Goal: Task Accomplishment & Management: Manage account settings

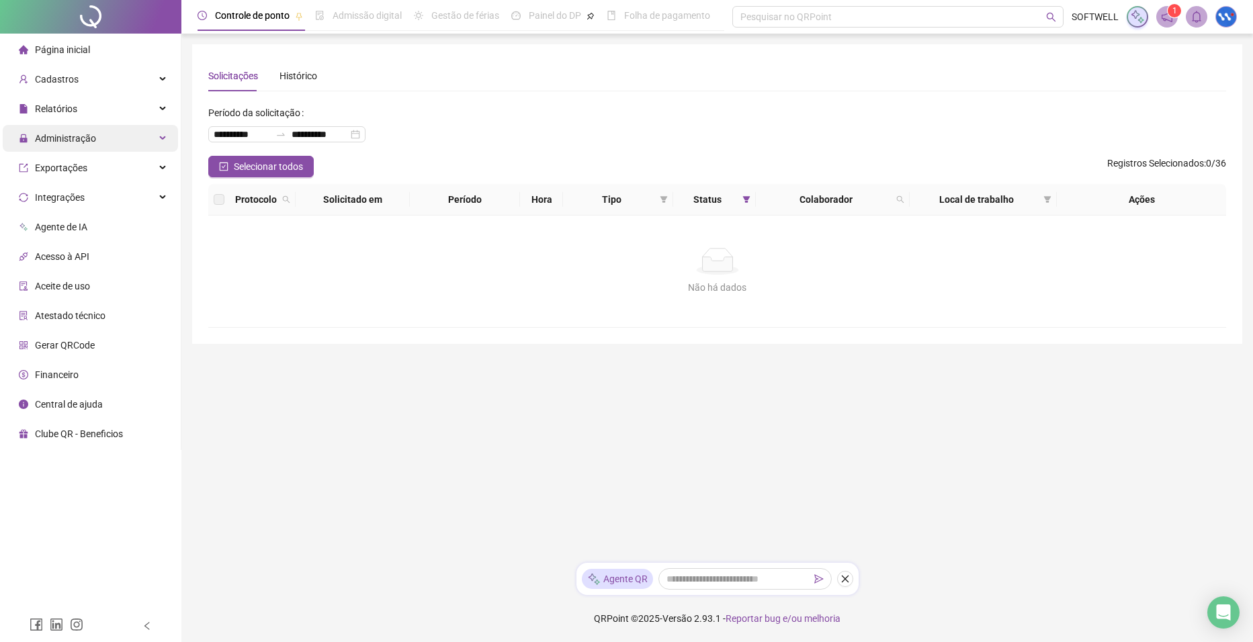
click at [151, 134] on div "Administração" at bounding box center [90, 138] width 175 height 27
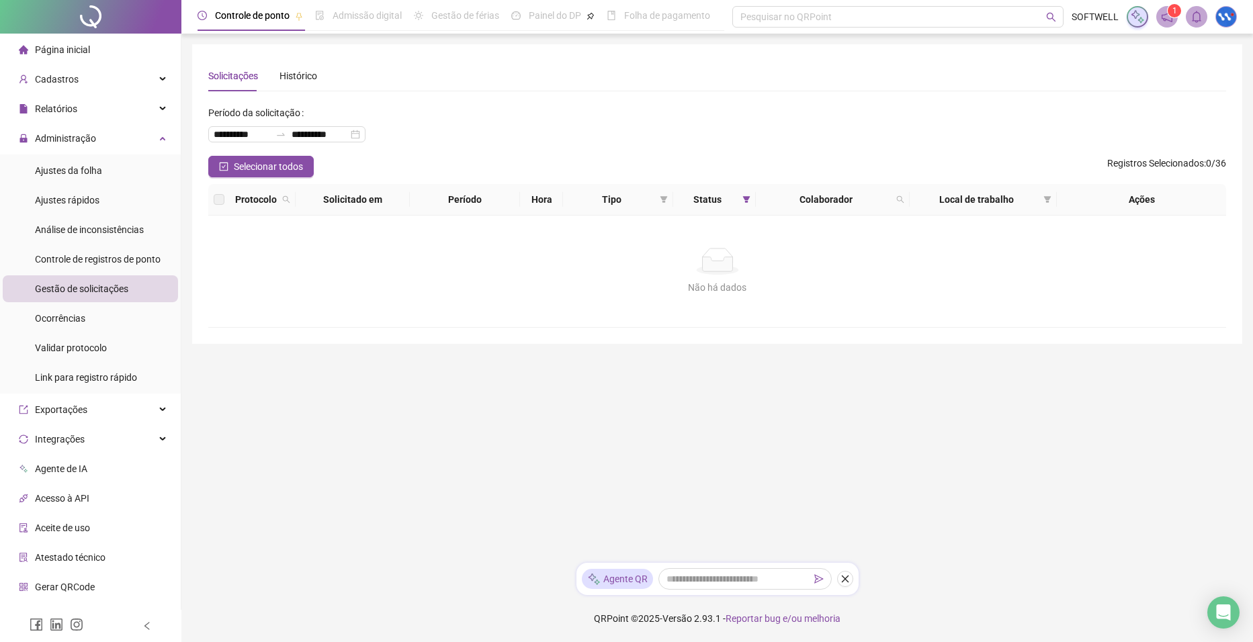
click at [70, 292] on span "Gestão de solicitações" at bounding box center [81, 289] width 93 height 11
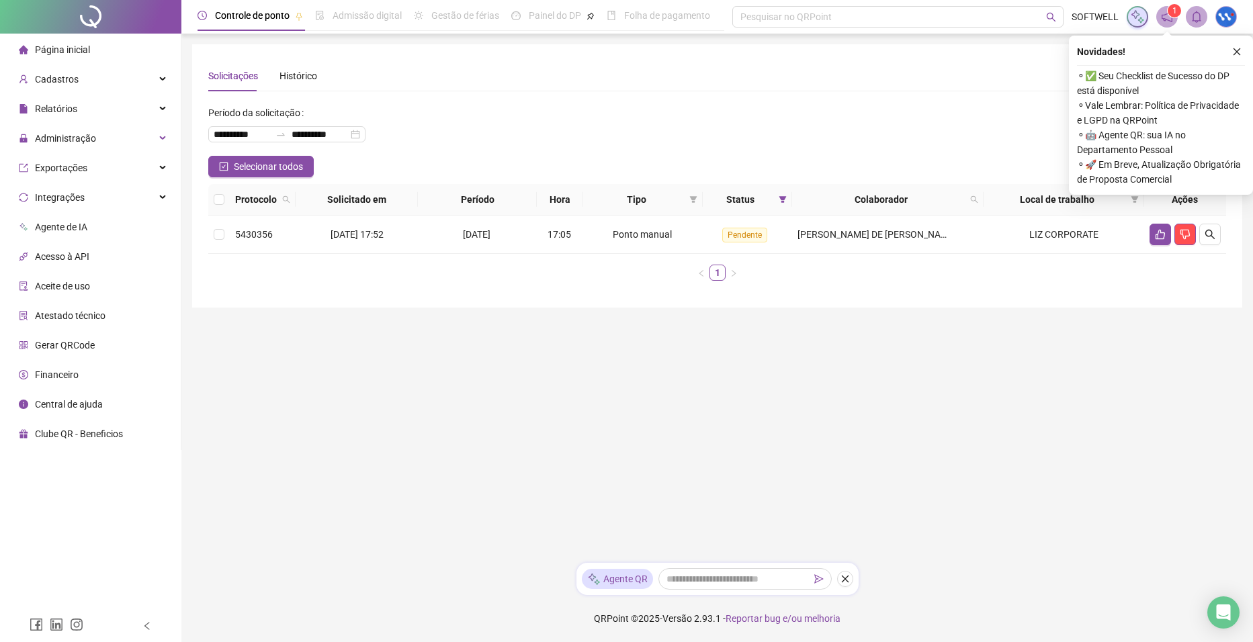
click at [1237, 47] on icon "close" at bounding box center [1237, 51] width 9 height 9
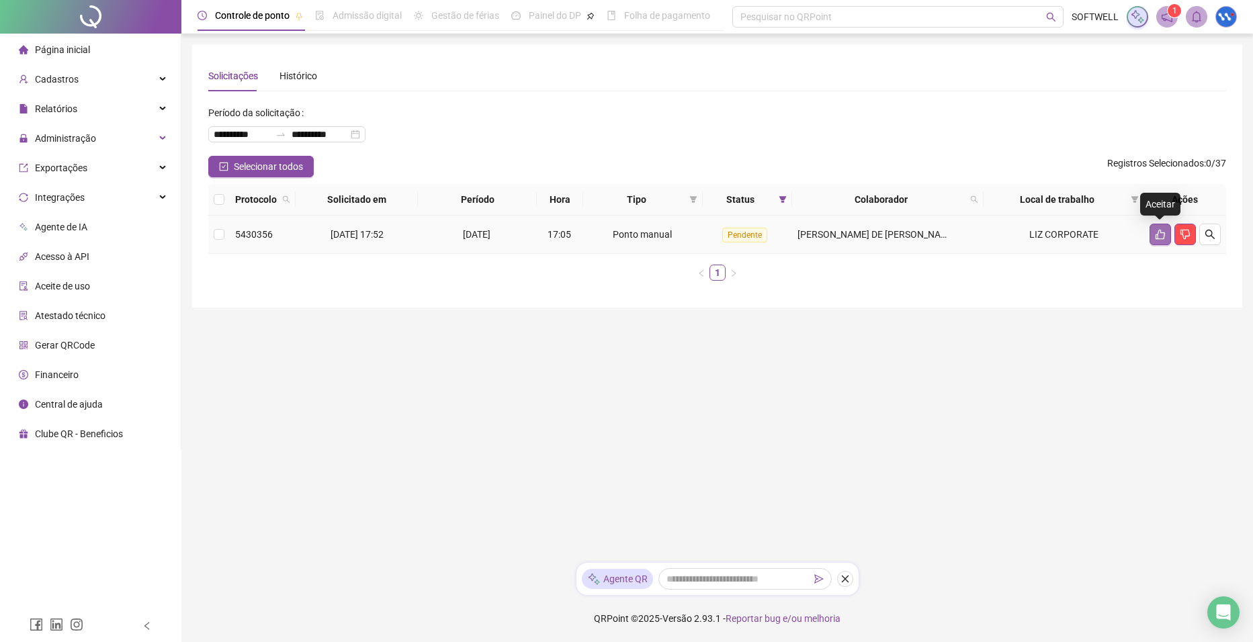
click at [1162, 232] on icon "like" at bounding box center [1160, 234] width 11 height 11
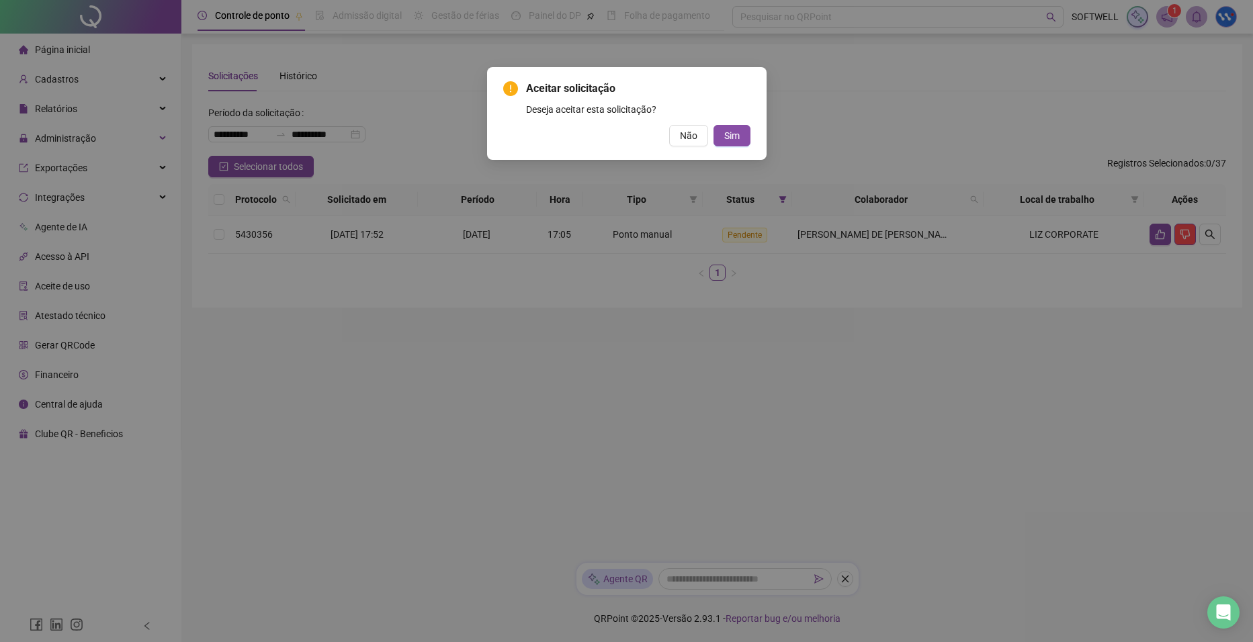
click at [929, 132] on div "Aceitar solicitação Deseja aceitar esta solicitação? Não Sim" at bounding box center [626, 321] width 1253 height 642
click at [690, 134] on span "Não" at bounding box center [688, 135] width 17 height 15
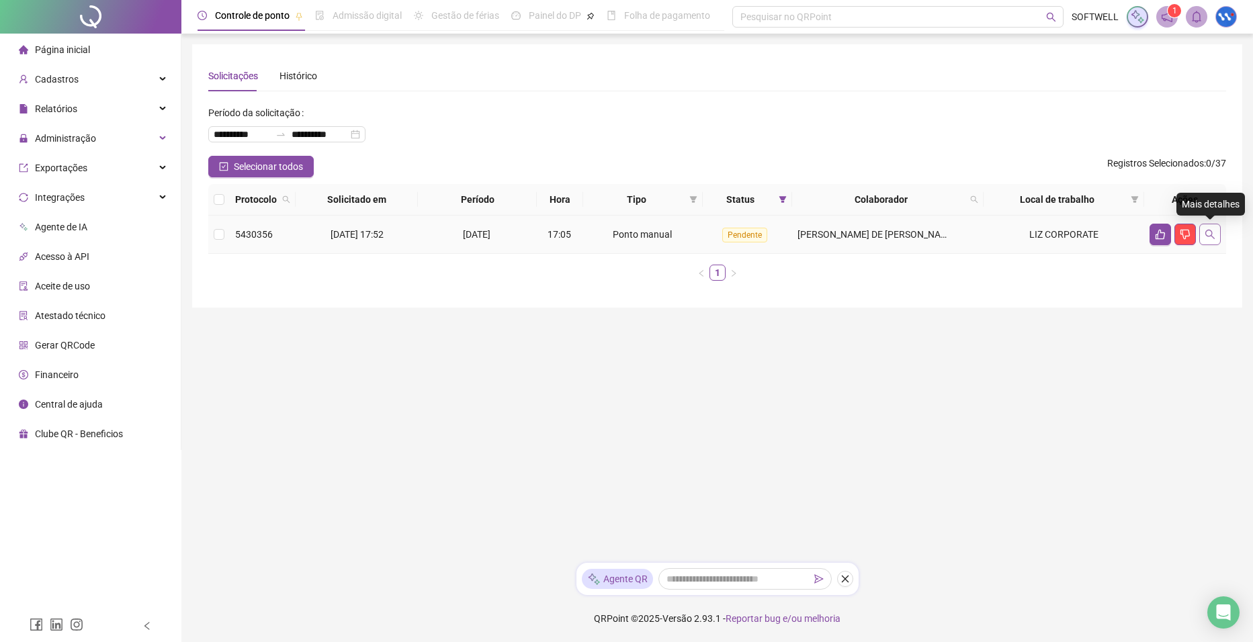
click at [1208, 231] on icon "search" at bounding box center [1210, 234] width 11 height 11
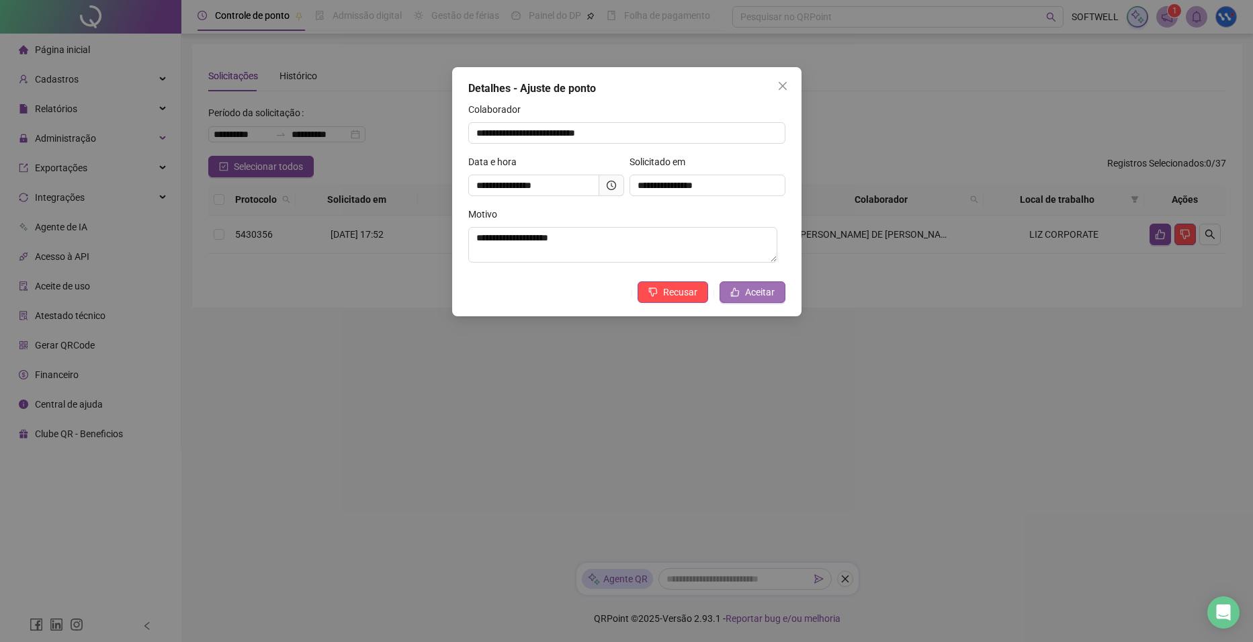
click at [746, 295] on span "Aceitar" at bounding box center [760, 292] width 30 height 15
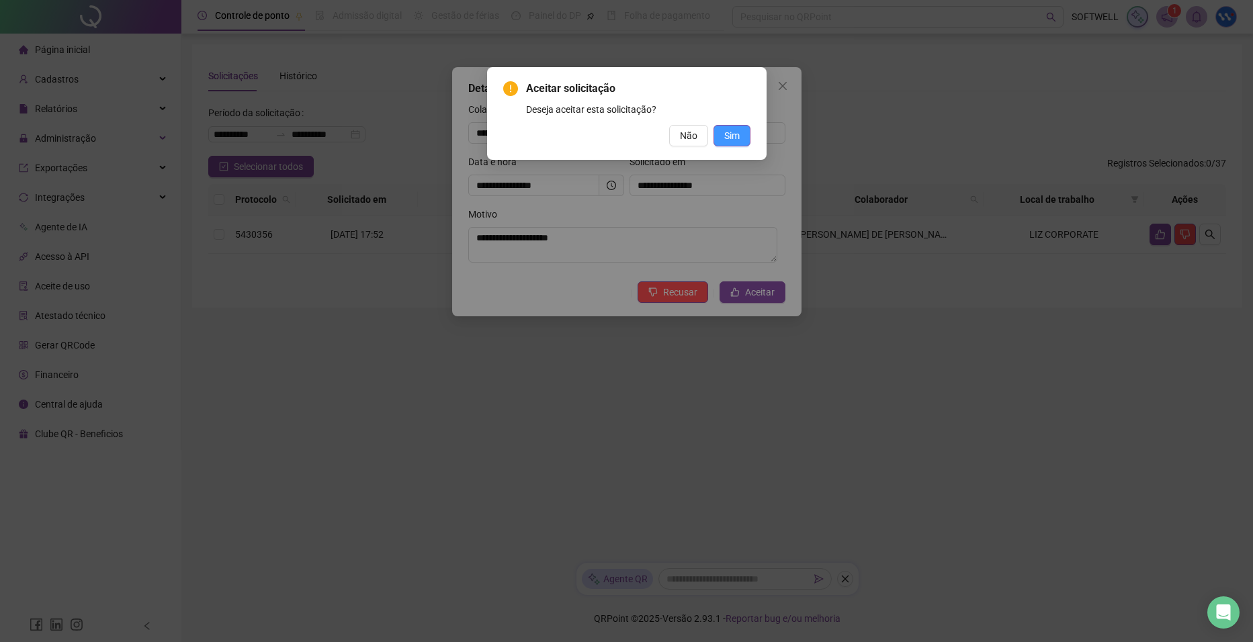
click at [726, 140] on span "Sim" at bounding box center [731, 135] width 15 height 15
